Goal: Complete application form

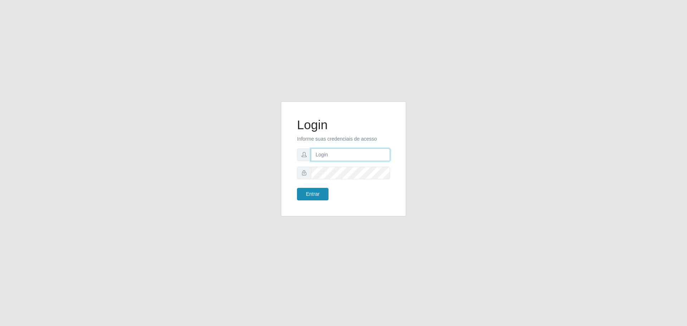
type input "[EMAIL_ADDRESS][DOMAIN_NAME]"
click at [317, 190] on button "Entrar" at bounding box center [312, 194] width 31 height 13
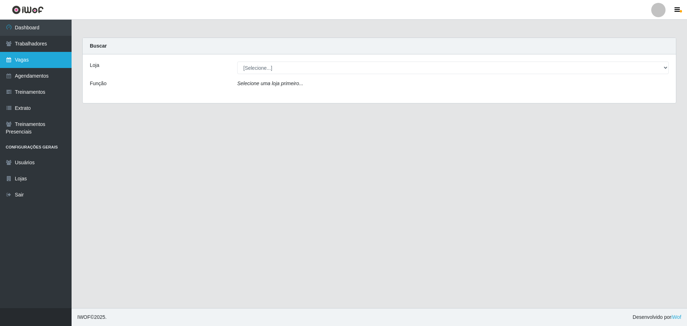
click at [7, 63] on link "Vagas" at bounding box center [36, 60] width 72 height 16
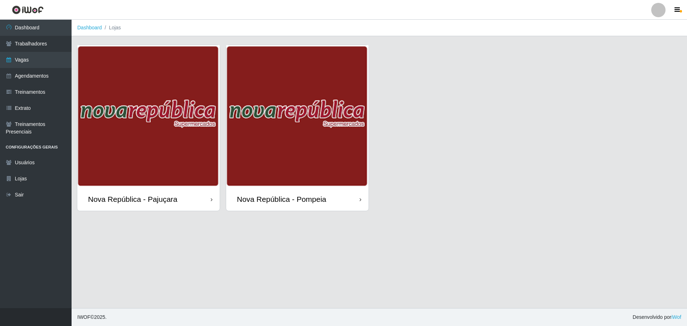
click at [173, 190] on div "Nova República - Pajuçara" at bounding box center [148, 198] width 142 height 23
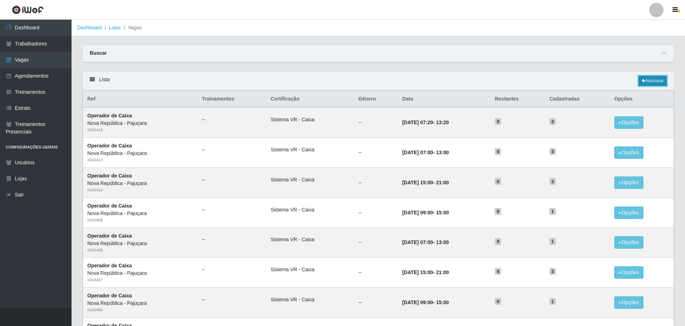
click at [649, 79] on link "Adicionar" at bounding box center [652, 81] width 28 height 10
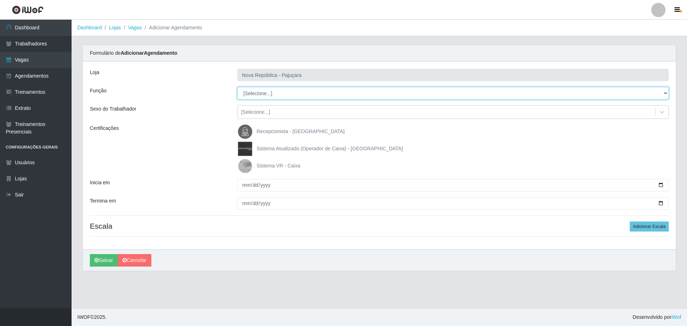
drag, startPoint x: 260, startPoint y: 92, endPoint x: 260, endPoint y: 98, distance: 5.7
click at [260, 92] on select "[Selecione...] Balconista Operador de Caixa Repositor" at bounding box center [452, 93] width 431 height 13
select select "22"
click at [237, 87] on select "[Selecione...] Balconista Operador de Caixa Repositor" at bounding box center [452, 93] width 431 height 13
click at [250, 166] on img at bounding box center [246, 166] width 17 height 14
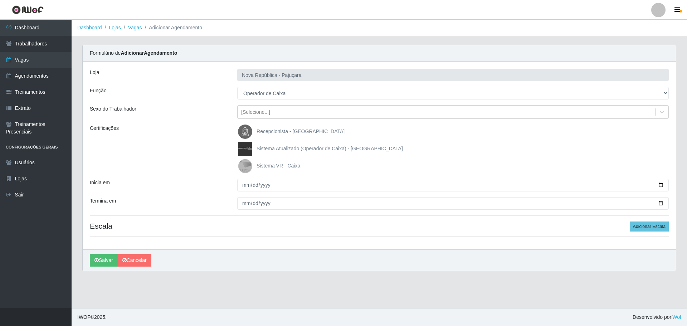
click at [0, 0] on input "Sistema VR - Caixa" at bounding box center [0, 0] width 0 height 0
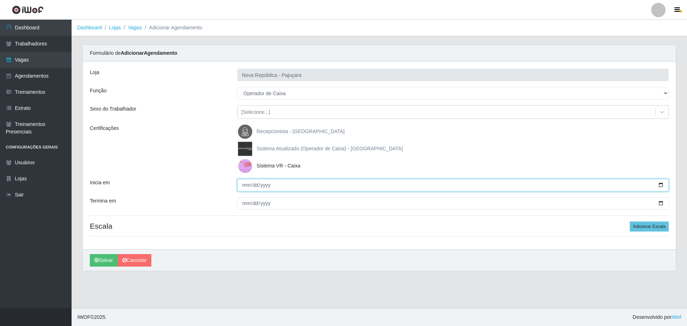
click at [245, 187] on input "Inicia em" at bounding box center [452, 185] width 431 height 13
type input "[DATE]"
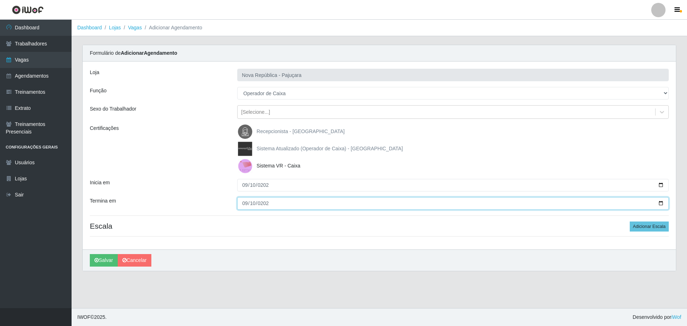
type input "[DATE]"
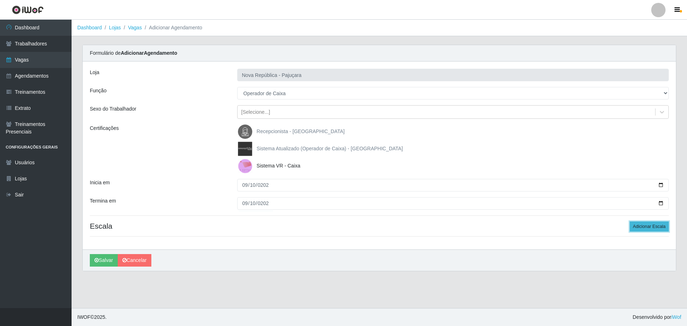
click at [661, 228] on button "Adicionar Escala" at bounding box center [648, 226] width 39 height 10
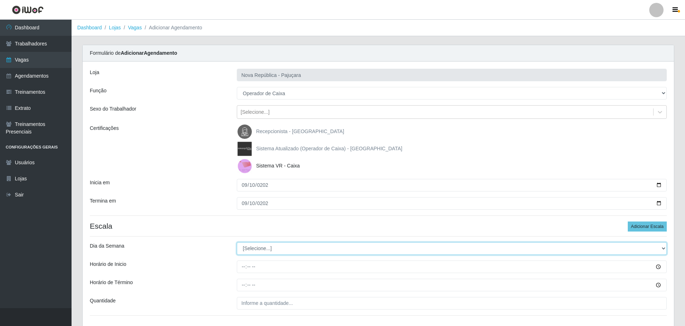
drag, startPoint x: 272, startPoint y: 245, endPoint x: 269, endPoint y: 249, distance: 5.3
click at [272, 245] on select "[Selecione...] Segunda Terça Quarta Quinta Sexta Sábado Domingo" at bounding box center [452, 248] width 430 height 13
click at [237, 242] on select "[Selecione...] Segunda Terça Quarta Quinta Sexta Sábado Domingo" at bounding box center [452, 248] width 430 height 13
click at [258, 251] on select "[Selecione...] Segunda Terça Quarta Quinta Sexta Sábado Domingo" at bounding box center [452, 248] width 430 height 13
select select "3"
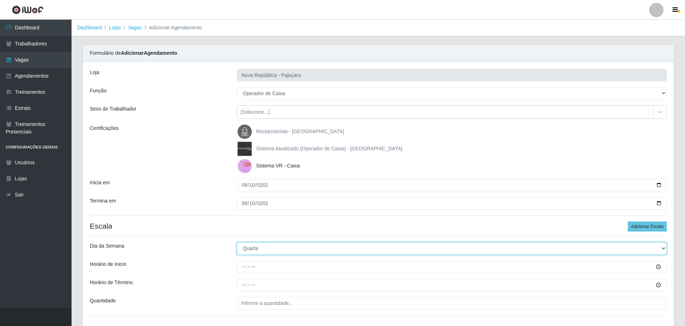
click at [237, 242] on select "[Selecione...] Segunda Terça Quarta Quinta Sexta Sábado Domingo" at bounding box center [452, 248] width 430 height 13
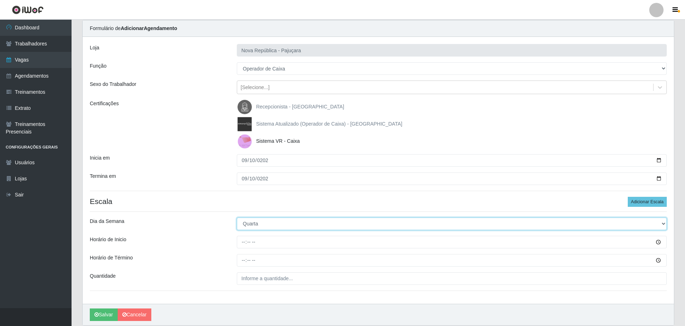
scroll to position [51, 0]
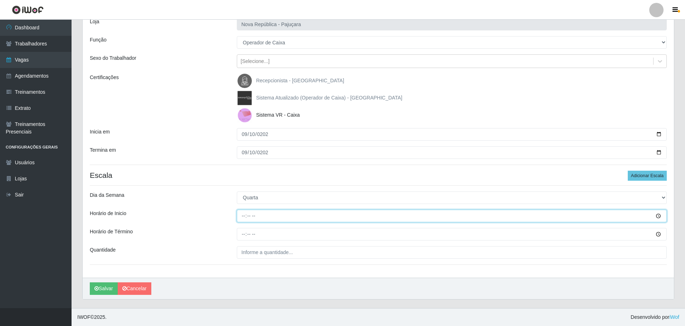
click at [242, 217] on input "Horário de Inicio" at bounding box center [452, 216] width 430 height 13
type input "07:00"
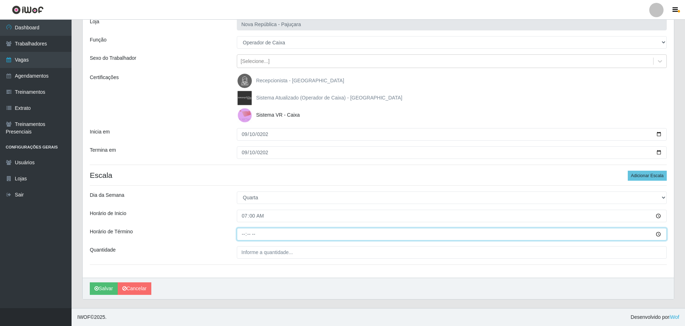
type input "13:00"
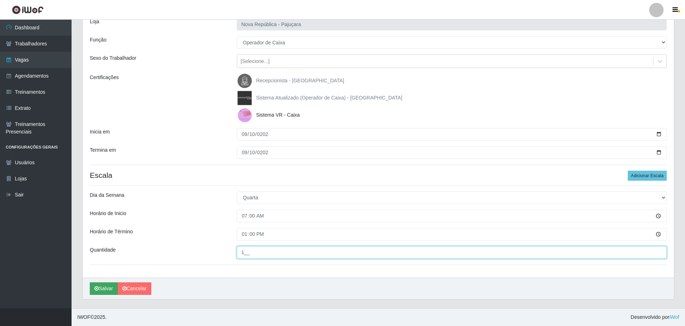
type input "1__"
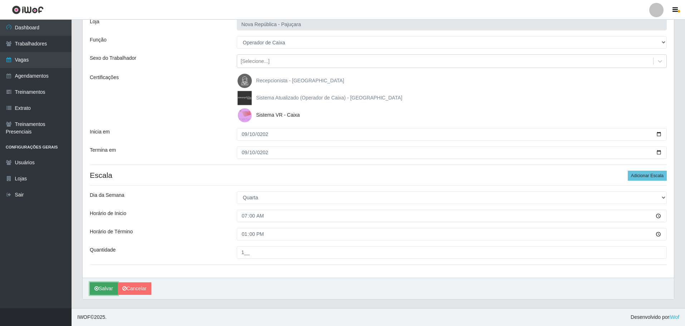
click at [103, 290] on button "Salvar" at bounding box center [104, 288] width 28 height 13
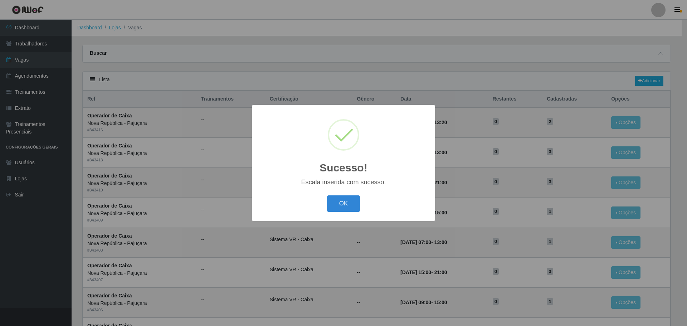
click at [362, 205] on div "OK Cancel" at bounding box center [343, 203] width 169 height 20
click at [346, 206] on button "OK" at bounding box center [343, 203] width 33 height 17
